Goal: Task Accomplishment & Management: Use online tool/utility

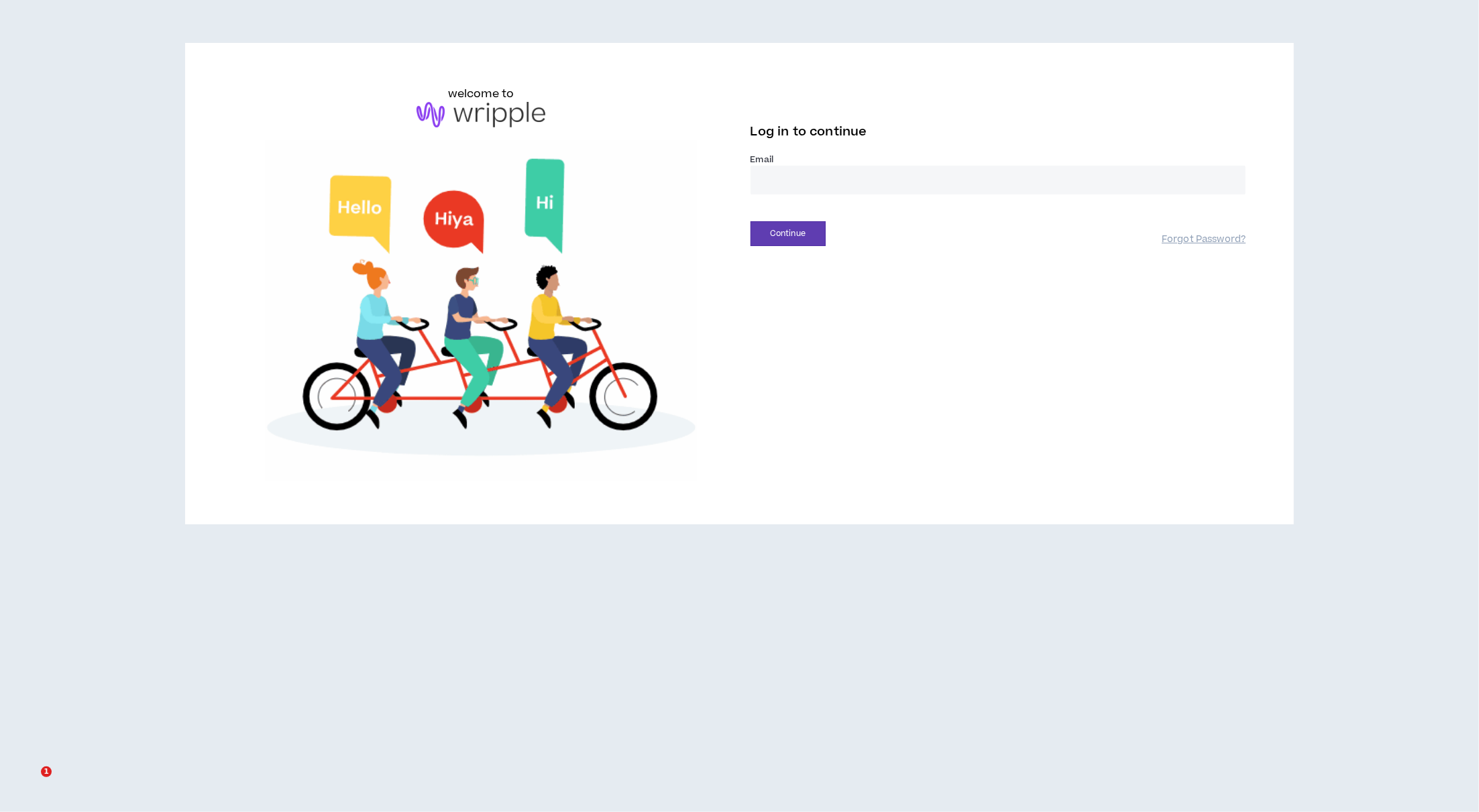
click at [869, 185] on input "email" at bounding box center [998, 179] width 495 height 29
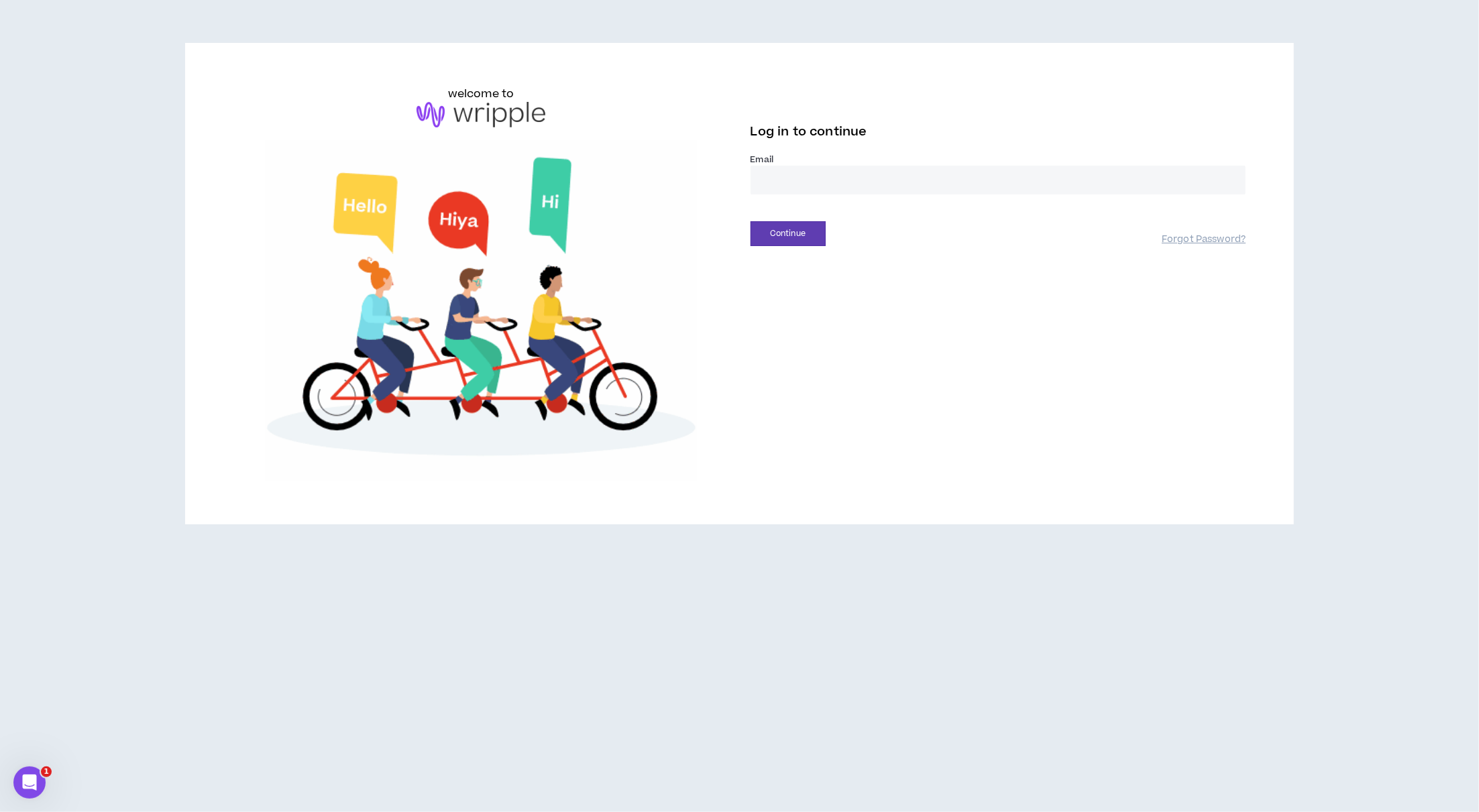
type input "**********"
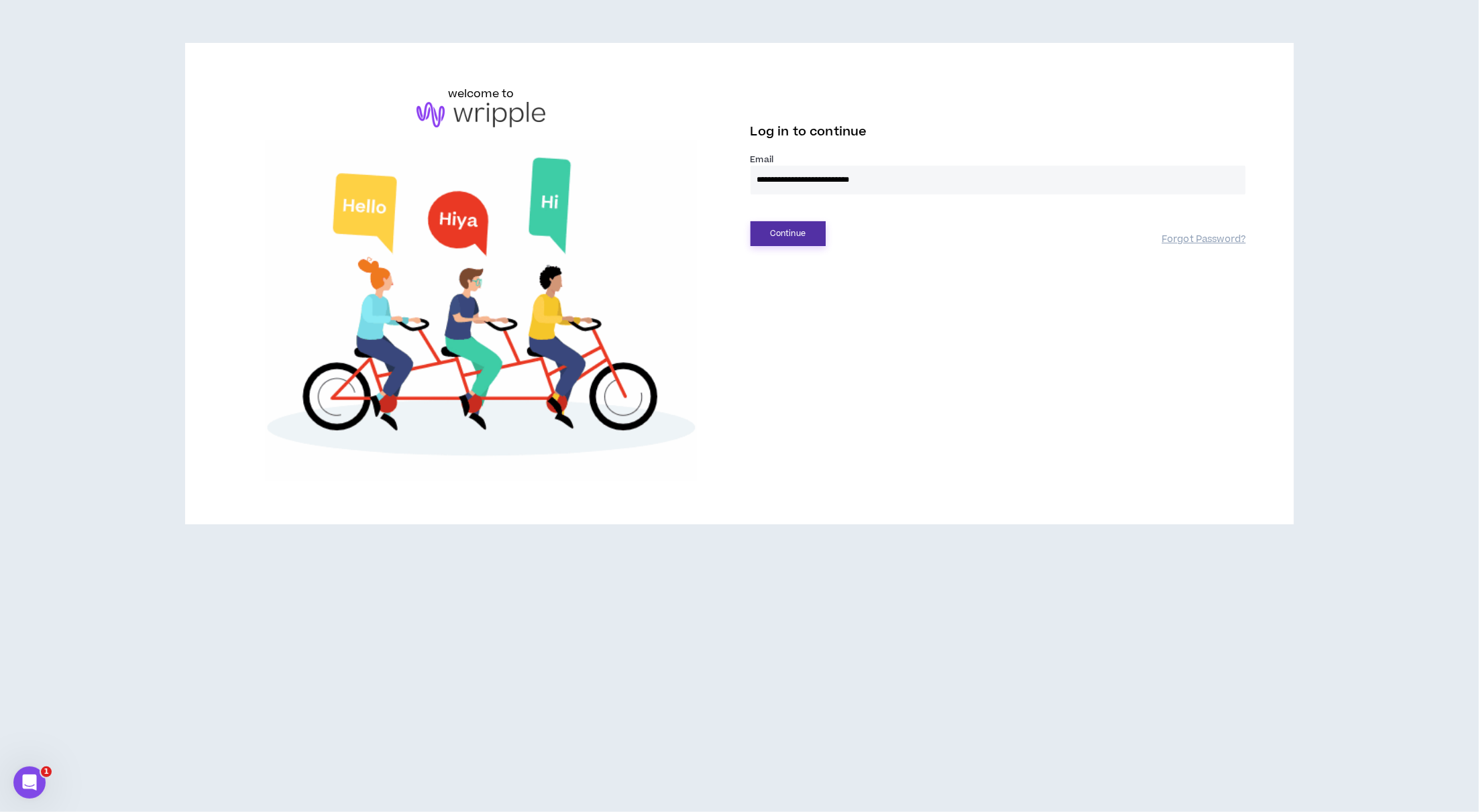
click at [789, 236] on button "Continue" at bounding box center [788, 233] width 75 height 25
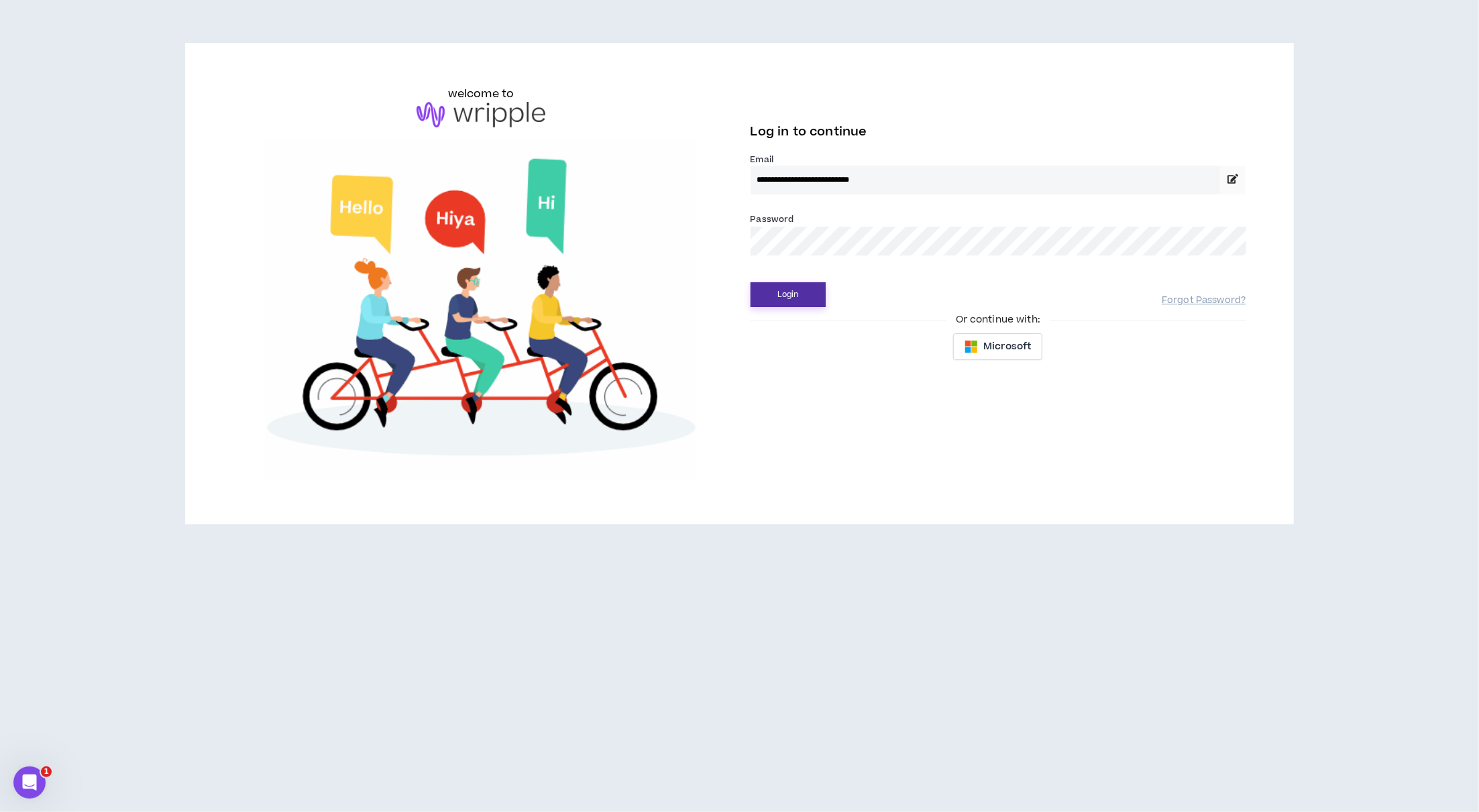
click at [794, 297] on button "Login" at bounding box center [788, 295] width 75 height 25
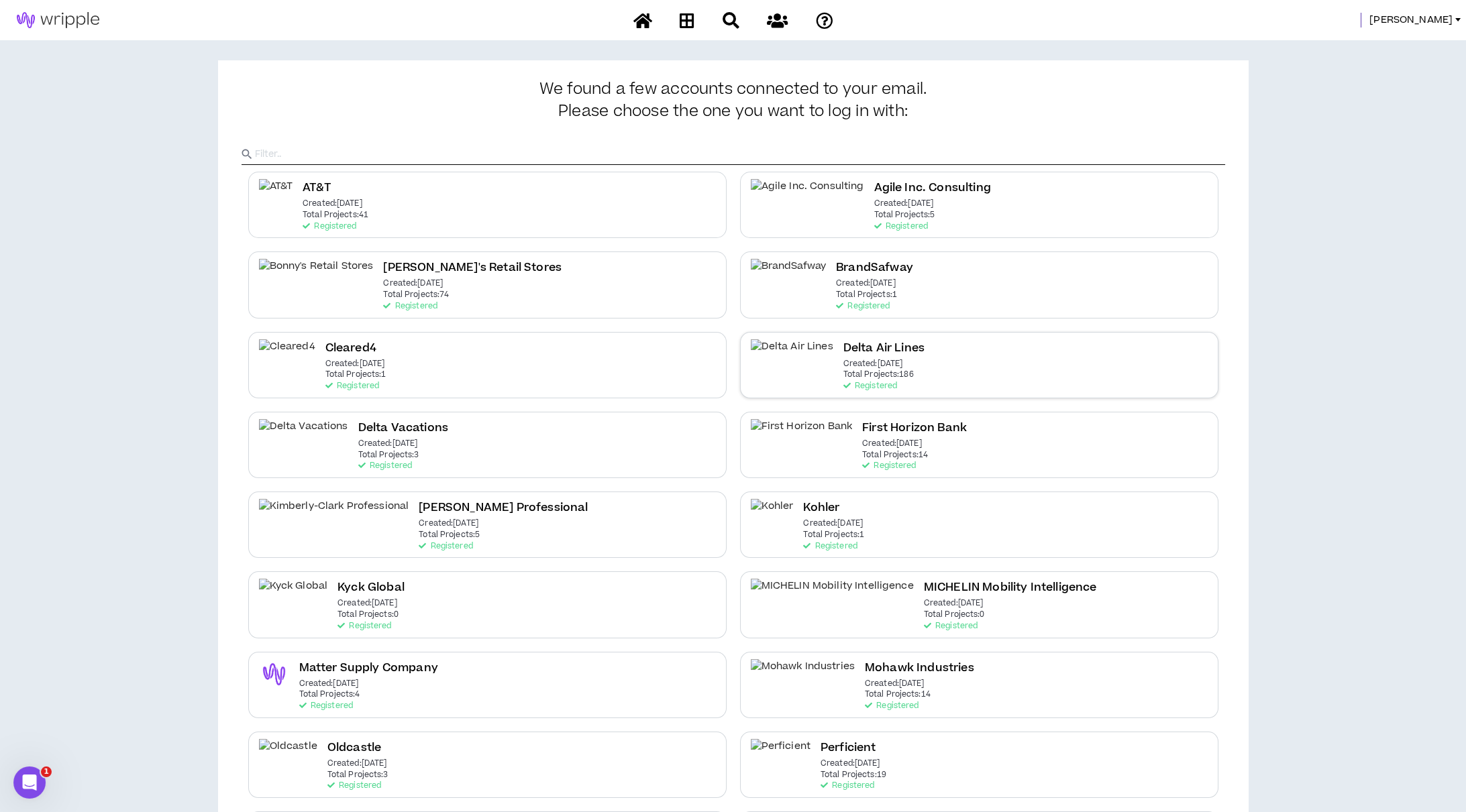
click at [843, 360] on p "Created: [DATE]" at bounding box center [873, 364] width 59 height 9
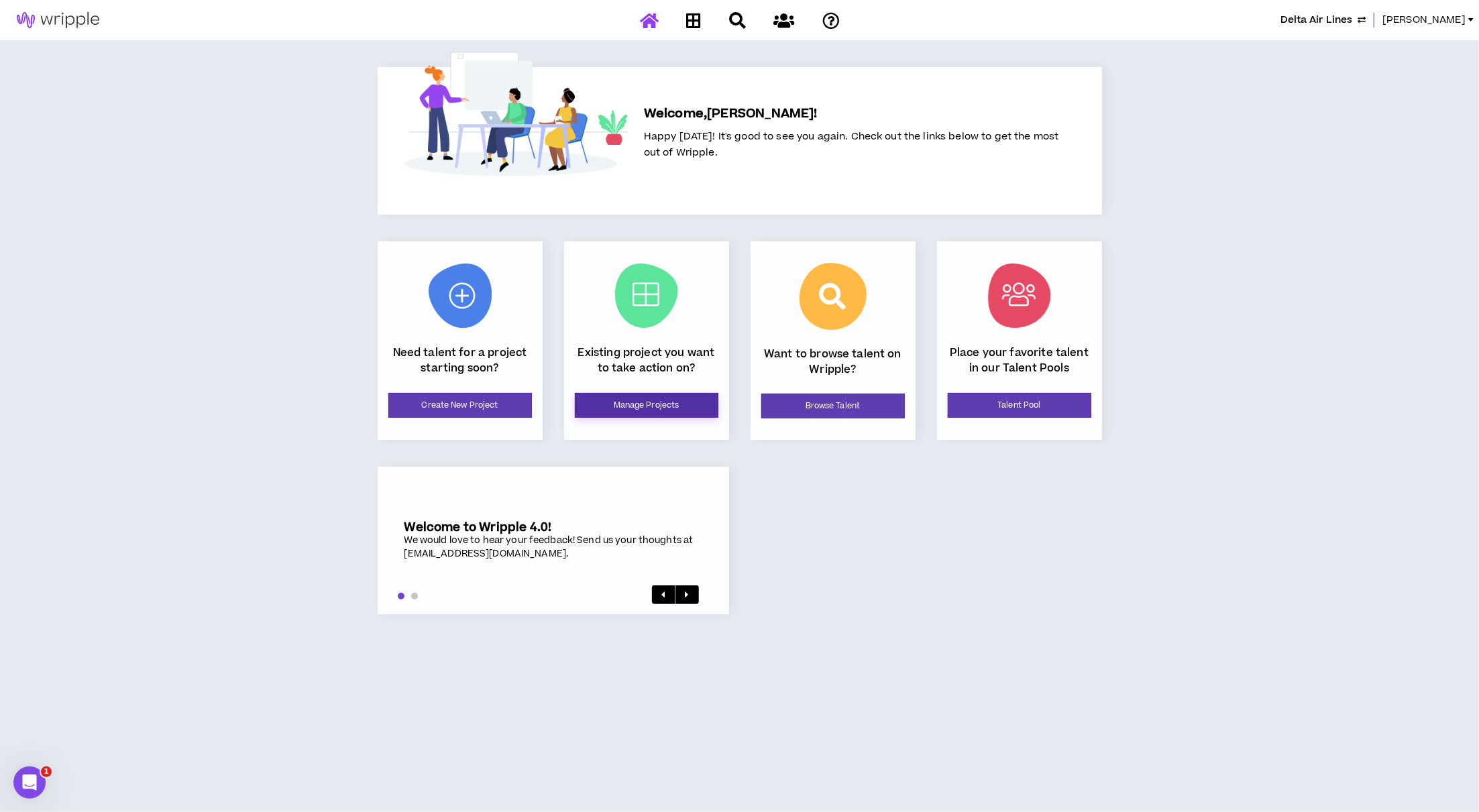
click at [652, 400] on link "Manage Projects" at bounding box center [646, 405] width 143 height 25
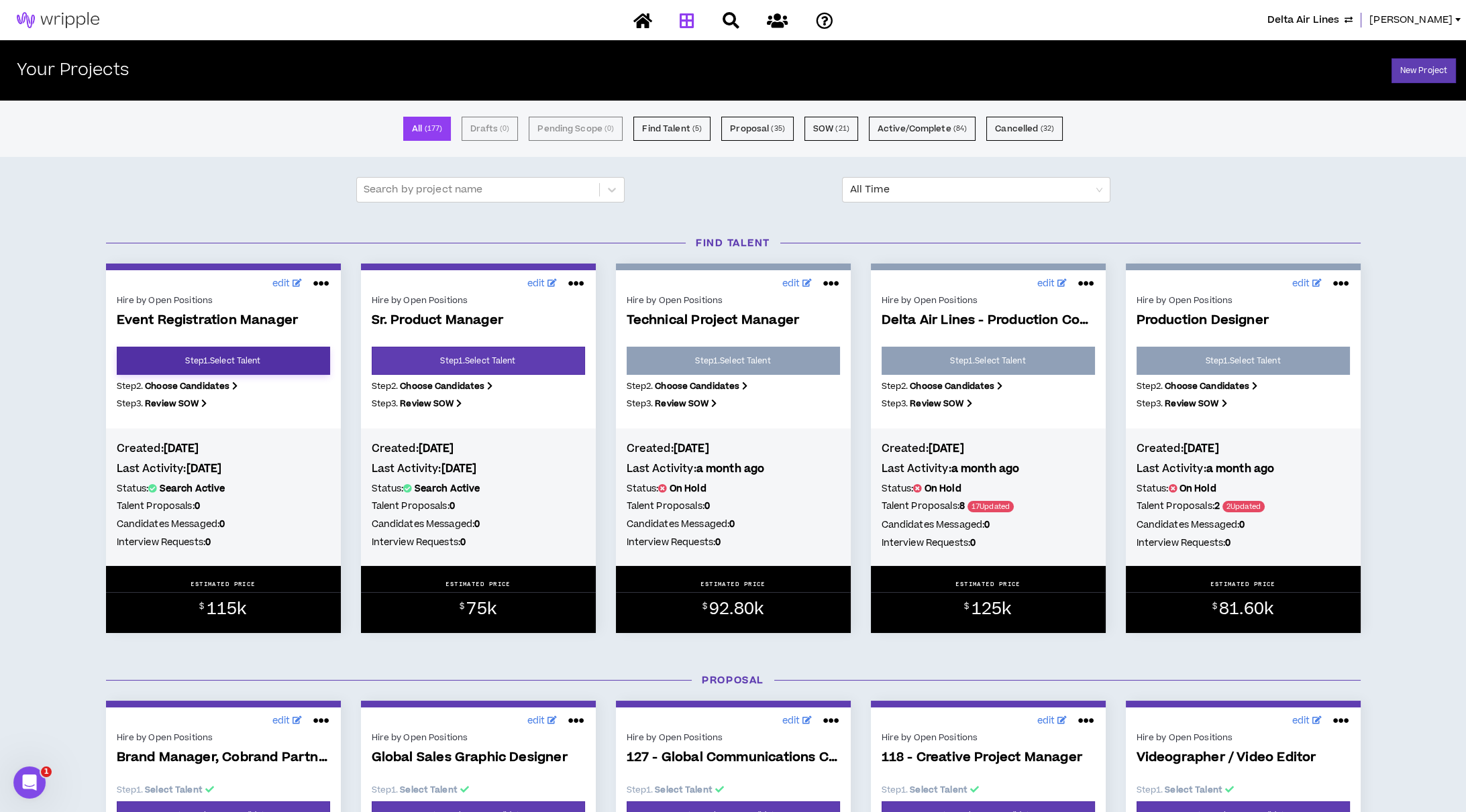
click at [272, 368] on link "Step 1 . Select Talent" at bounding box center [223, 360] width 213 height 28
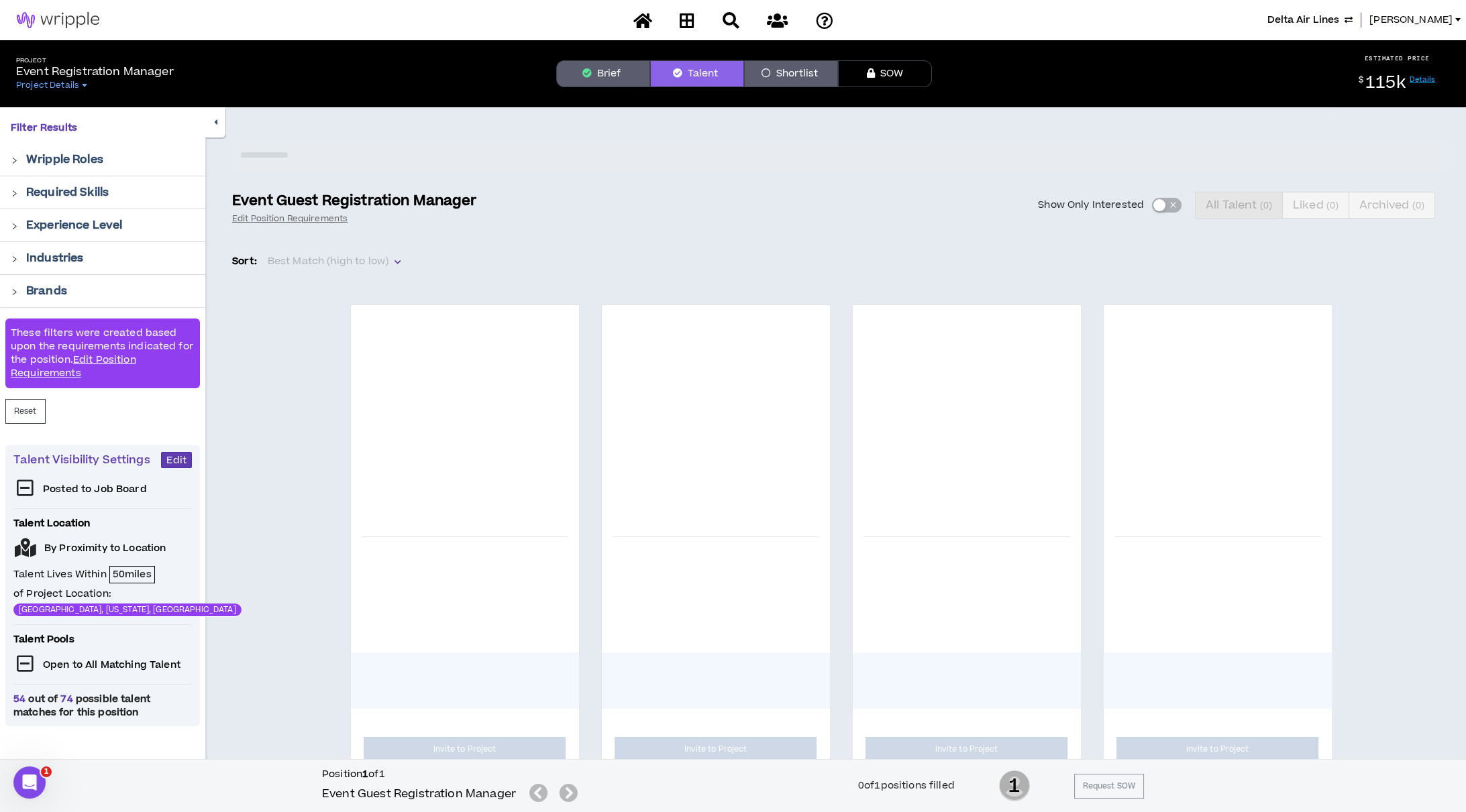
click at [628, 72] on button "Brief" at bounding box center [602, 73] width 94 height 27
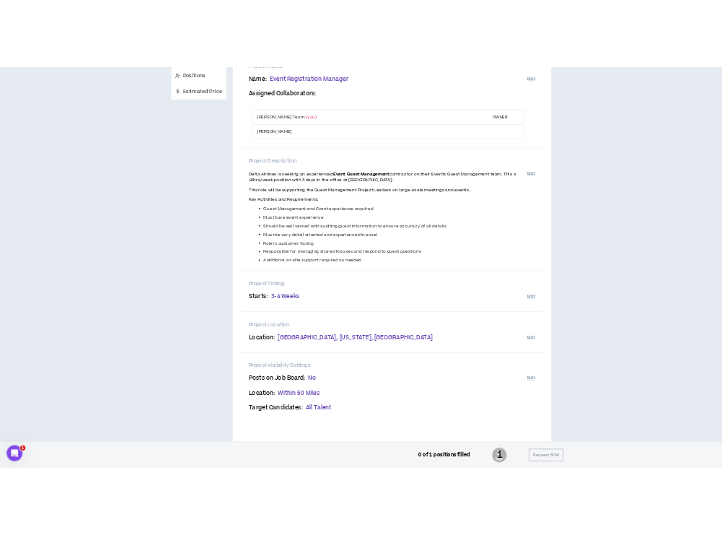
scroll to position [192, 0]
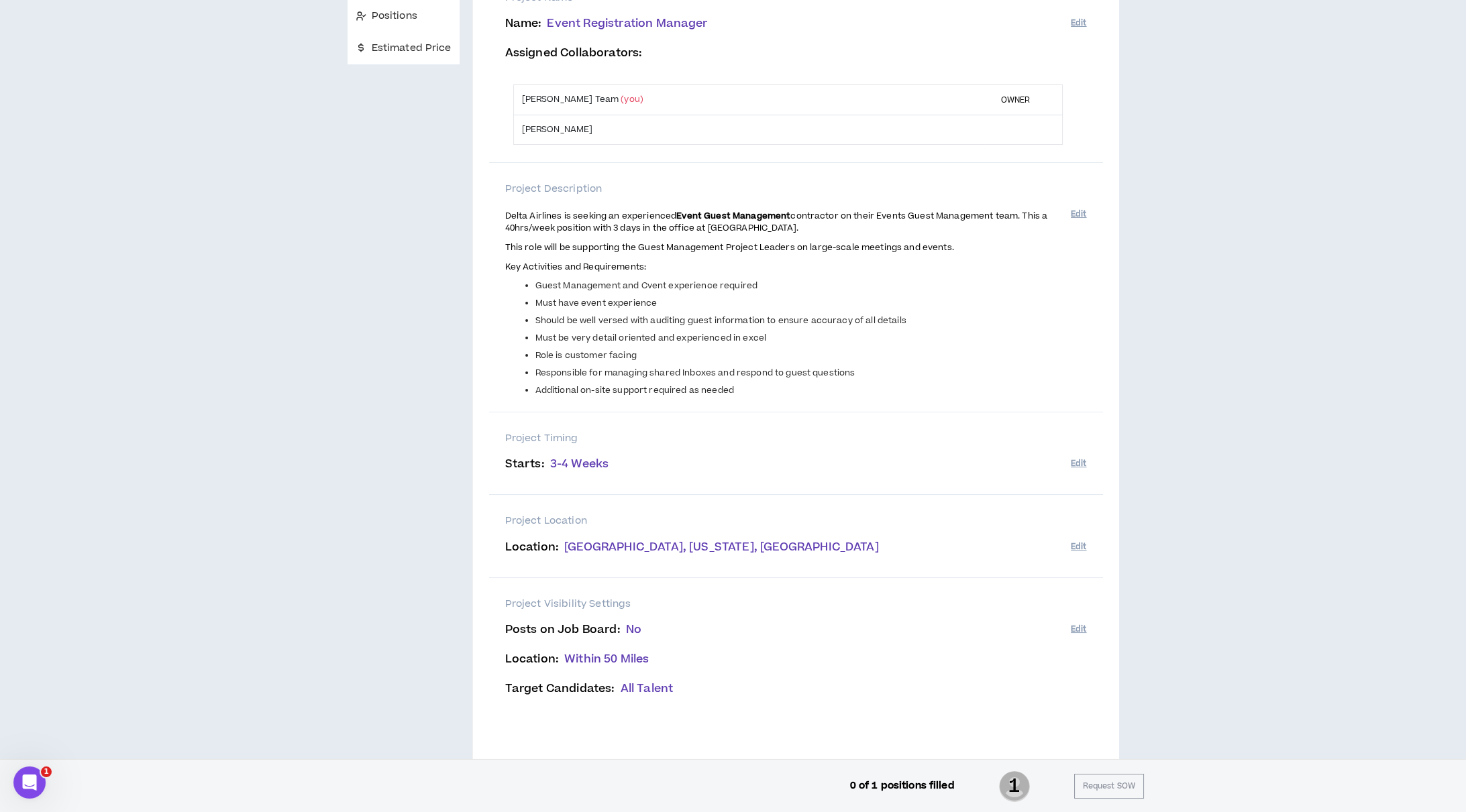
click at [509, 280] on ul "Guest Management and Cvent experience required Must have event experience Shoul…" at bounding box center [787, 338] width 565 height 117
click at [507, 216] on span "Delta Airlines is seeking an experienced" at bounding box center [590, 216] width 172 height 12
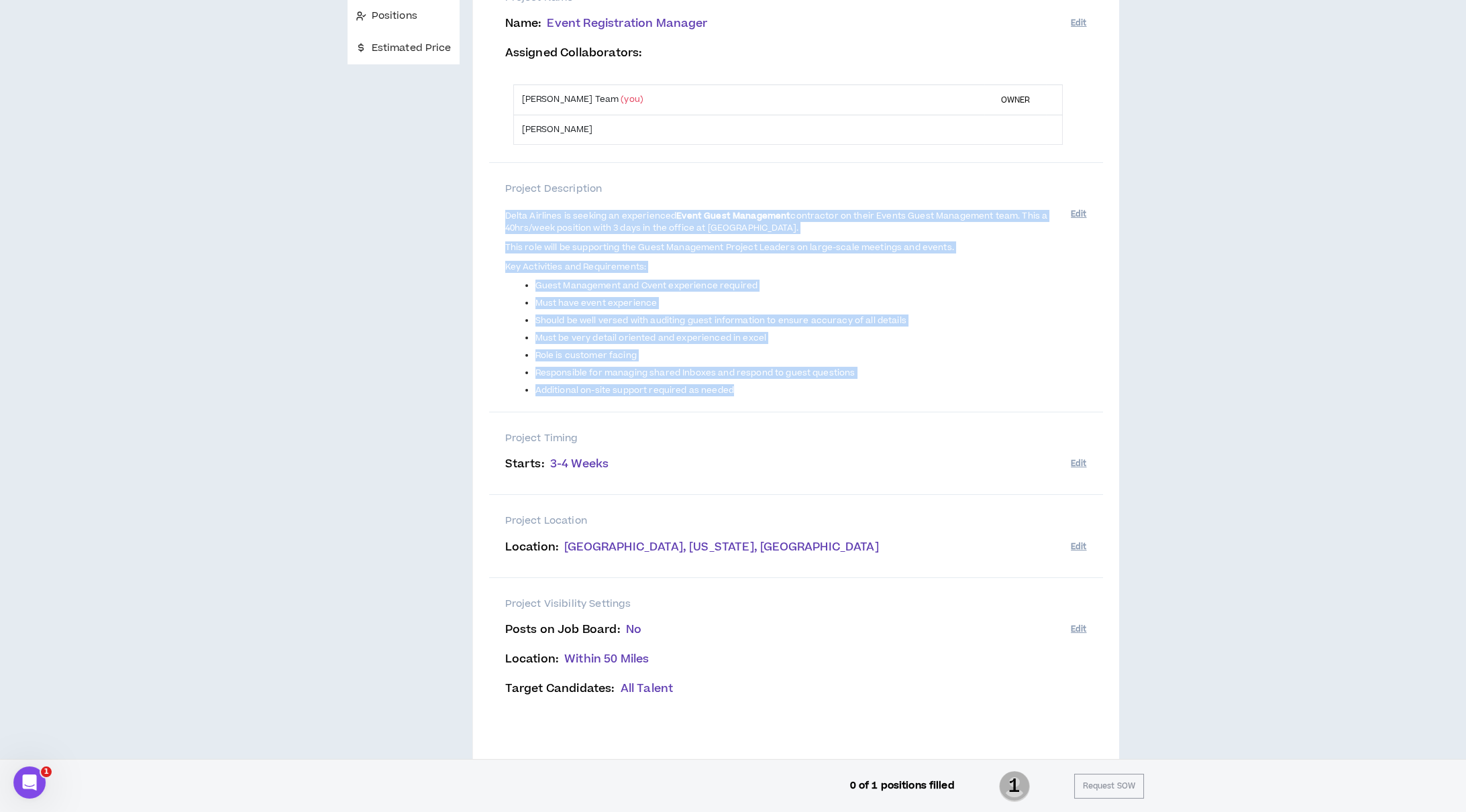
drag, startPoint x: 504, startPoint y: 216, endPoint x: 853, endPoint y: 391, distance: 390.4
click at [853, 391] on span "Delta Airlines is seeking an experienced Event Guest Management contractor on t…" at bounding box center [787, 302] width 565 height 188
copy span "Delta Airlines is seeking an experienced Event Guest Management contractor on t…"
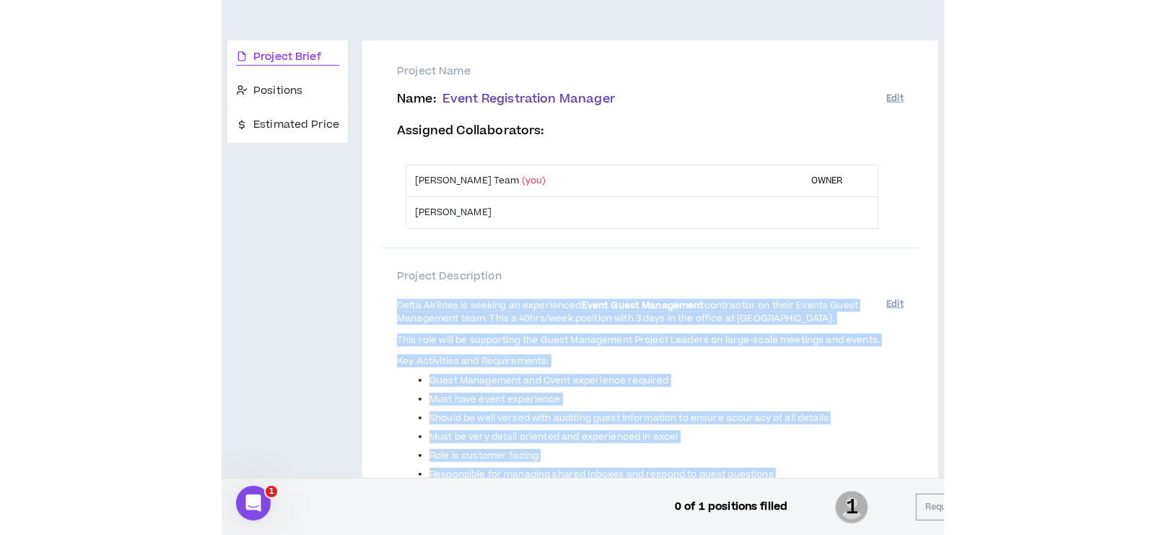
scroll to position [148, 0]
